Goal: Task Accomplishment & Management: Use online tool/utility

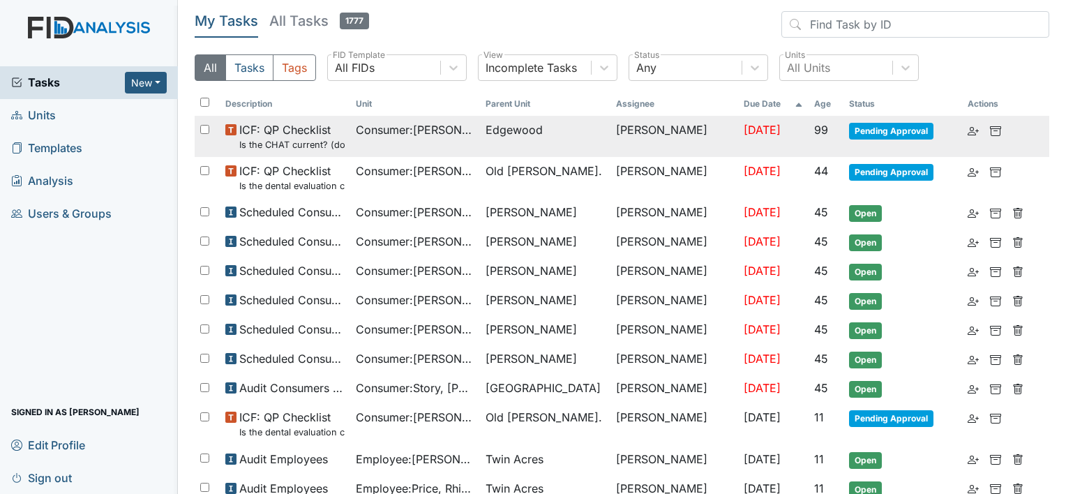
drag, startPoint x: 573, startPoint y: 128, endPoint x: 573, endPoint y: 121, distance: 7.7
click at [573, 124] on span "Edgewood" at bounding box center [544, 129] width 119 height 17
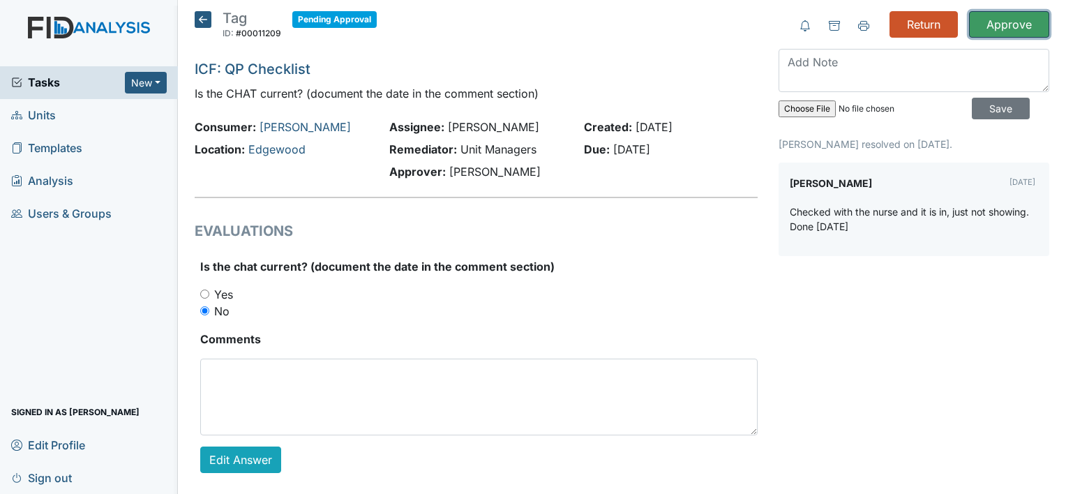
click at [1002, 31] on input "Approve" at bounding box center [1009, 24] width 80 height 27
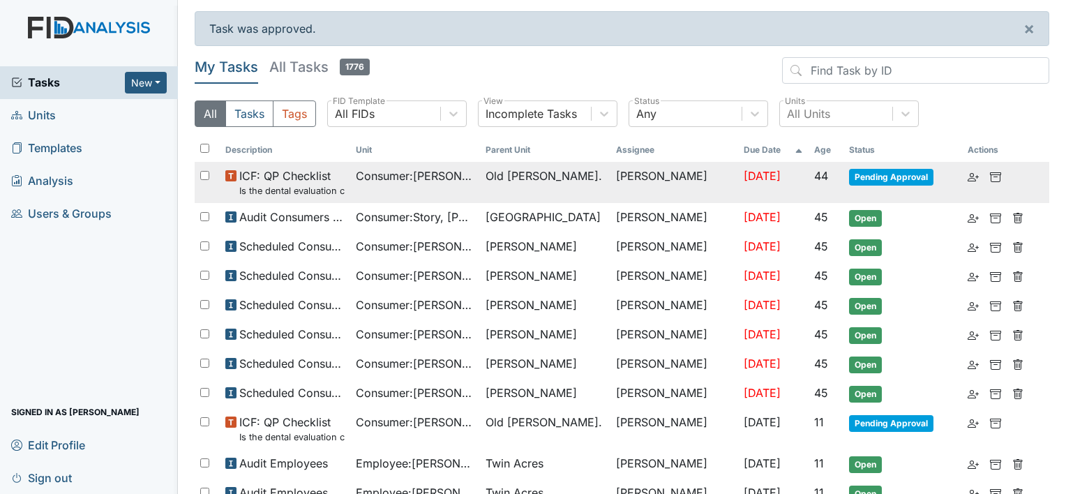
click at [814, 173] on span "44" at bounding box center [821, 176] width 14 height 14
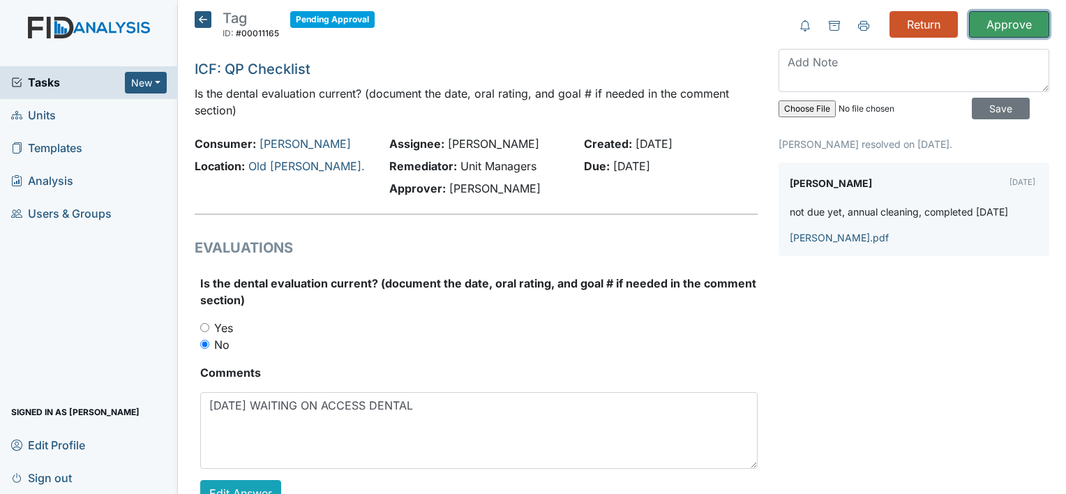
click at [1015, 14] on input "Approve" at bounding box center [1009, 24] width 80 height 27
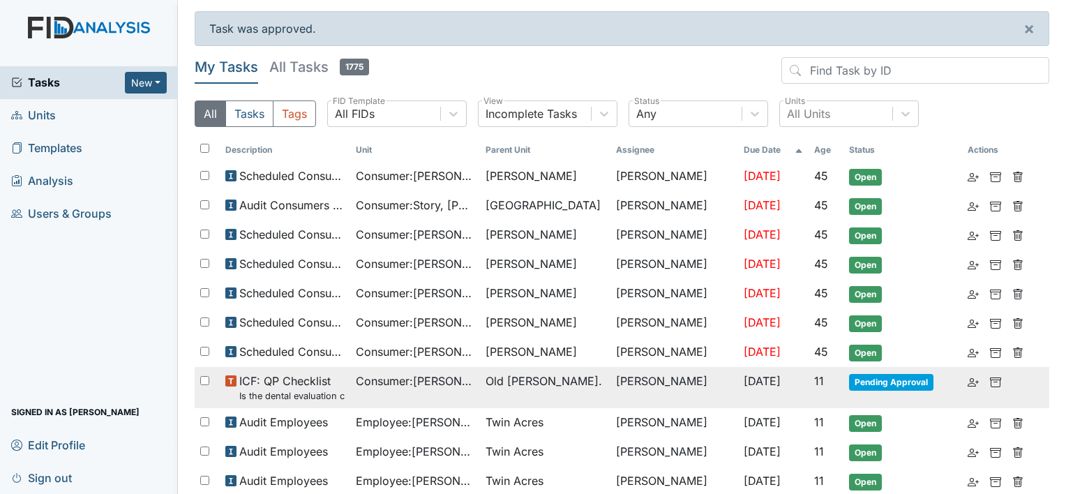
click at [661, 383] on td "[PERSON_NAME]" at bounding box center [674, 387] width 128 height 41
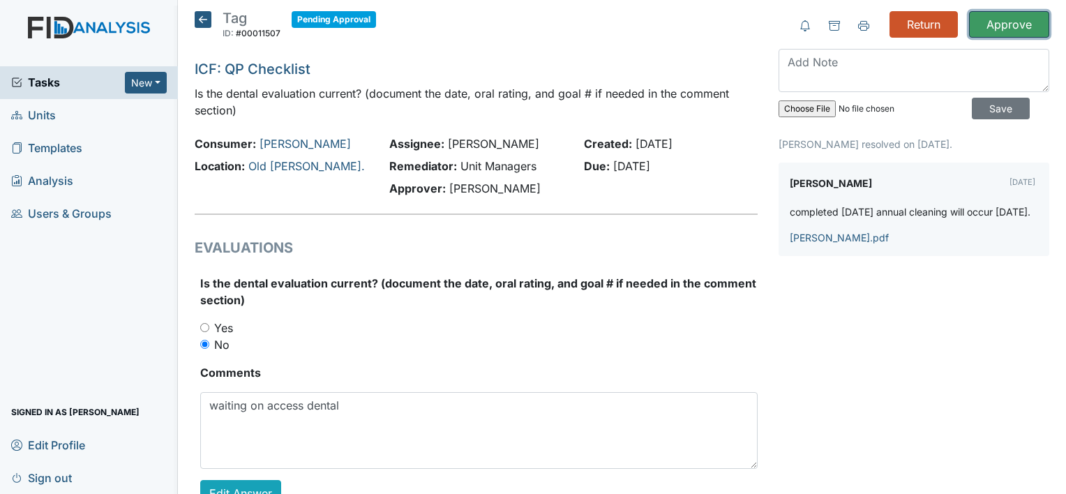
click at [1017, 31] on input "Approve" at bounding box center [1009, 24] width 80 height 27
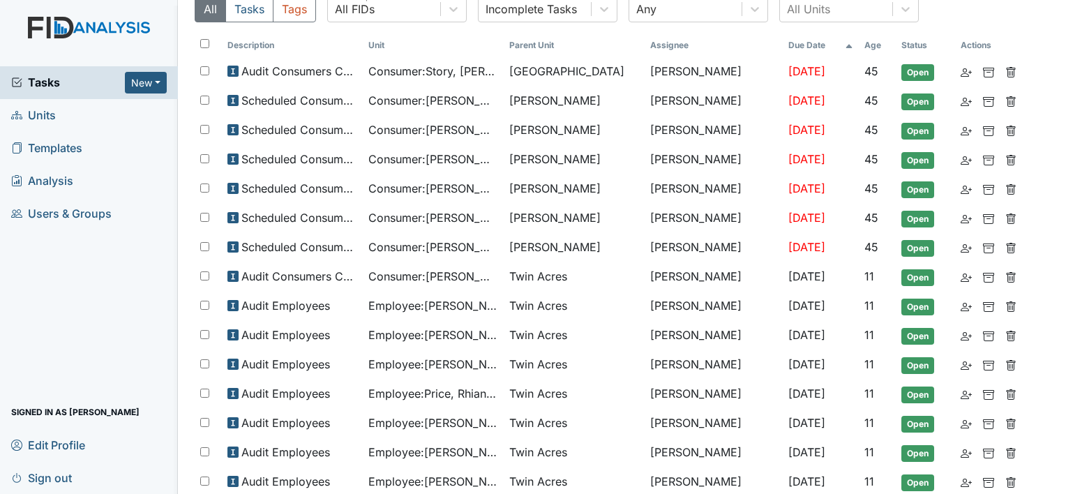
scroll to position [101, 0]
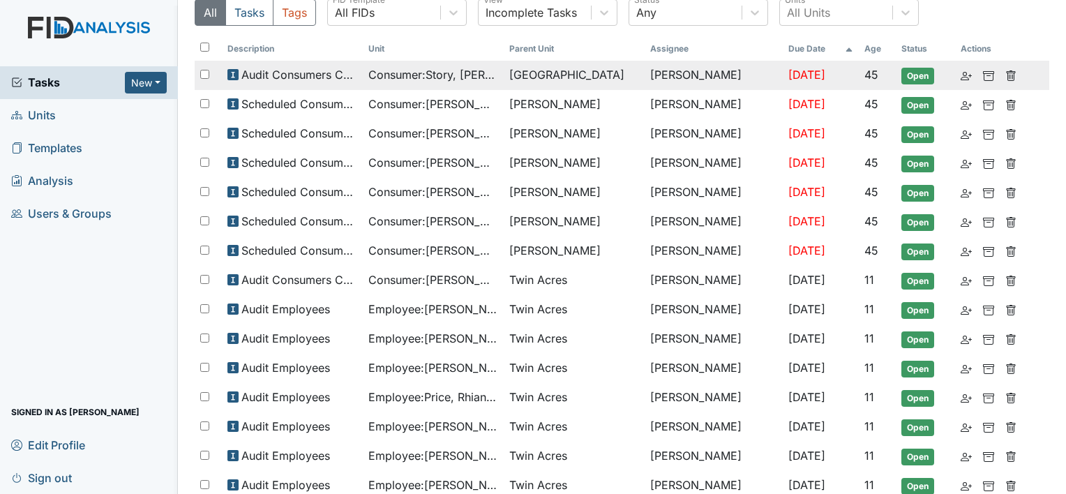
click at [416, 67] on span "Consumer : Story, Miranda" at bounding box center [433, 74] width 130 height 17
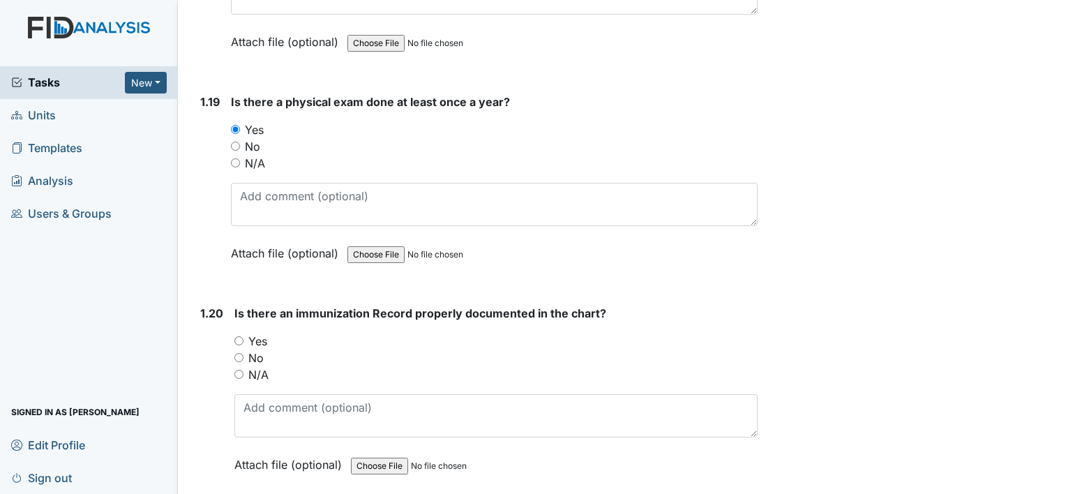
scroll to position [4045, 0]
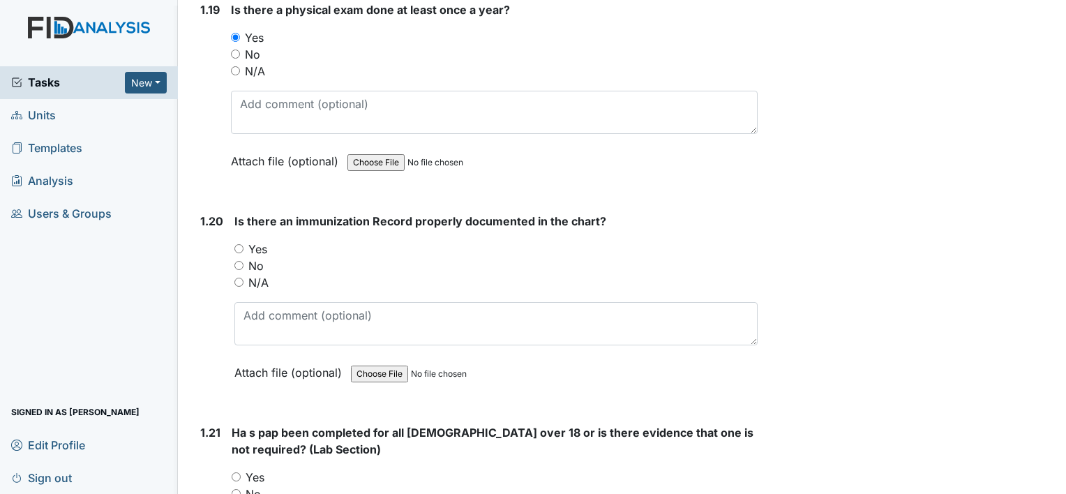
click at [234, 244] on input "Yes" at bounding box center [238, 248] width 9 height 9
radio input "true"
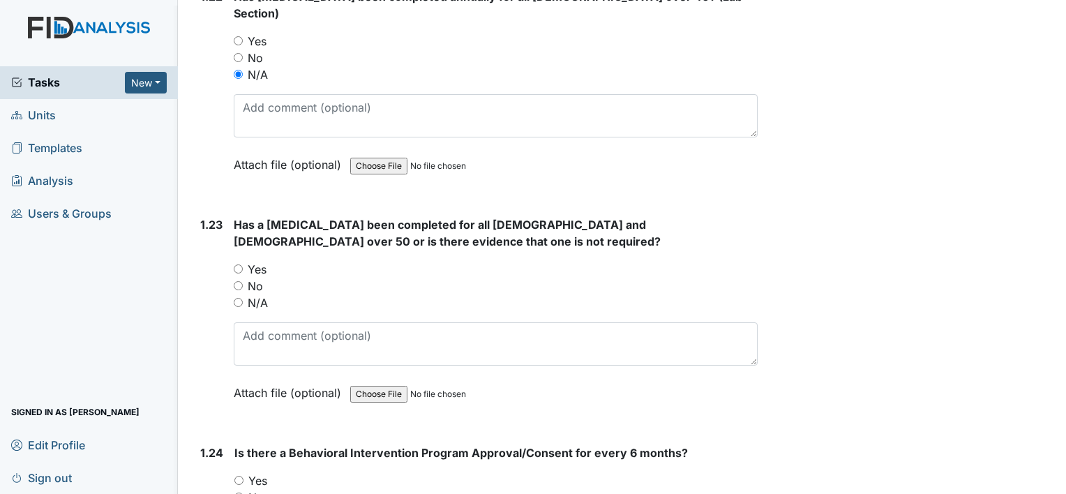
scroll to position [4742, 0]
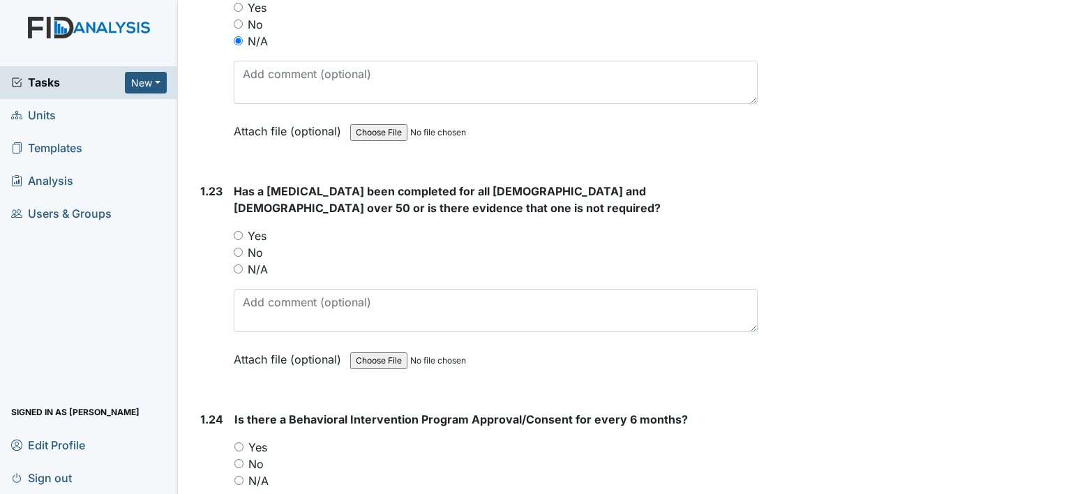
click at [241, 244] on div "No" at bounding box center [496, 252] width 524 height 17
click at [240, 264] on input "N/A" at bounding box center [238, 268] width 9 height 9
radio input "true"
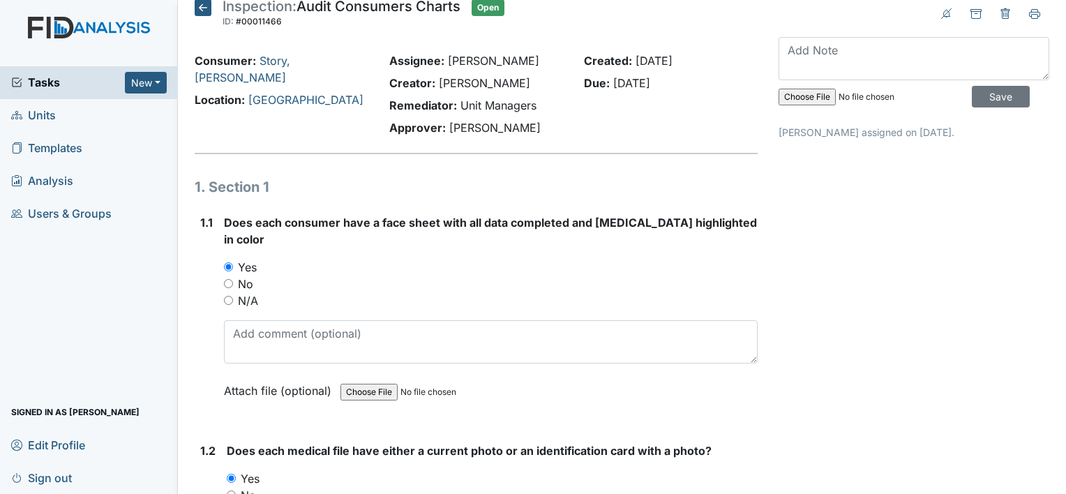
scroll to position [0, 0]
